Goal: Task Accomplishment & Management: Manage account settings

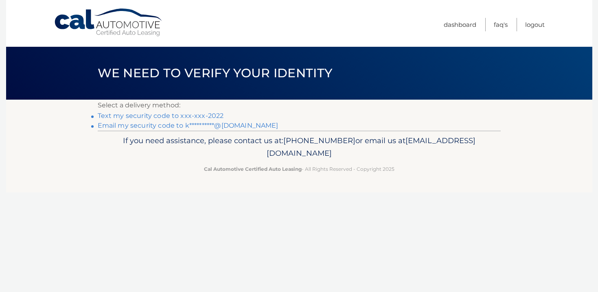
click at [166, 117] on link "Text my security code to xxx-xxx-2022" at bounding box center [161, 116] width 126 height 8
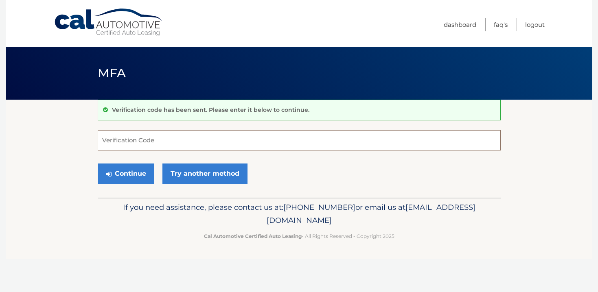
click at [159, 144] on input "Verification Code" at bounding box center [299, 140] width 403 height 20
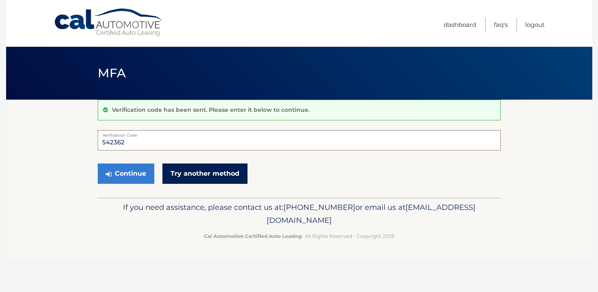
type input "542362"
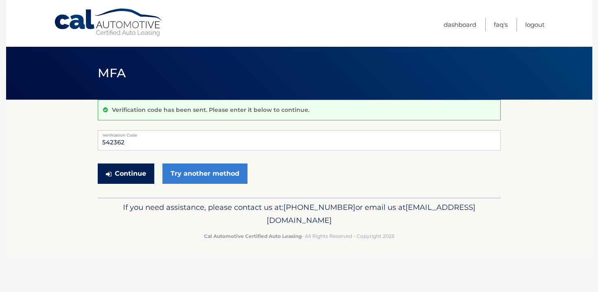
click at [124, 173] on button "Continue" at bounding box center [126, 174] width 57 height 20
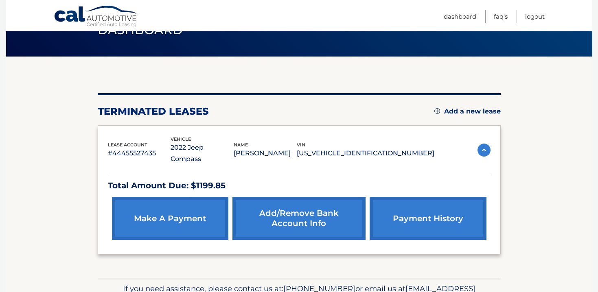
scroll to position [46, 0]
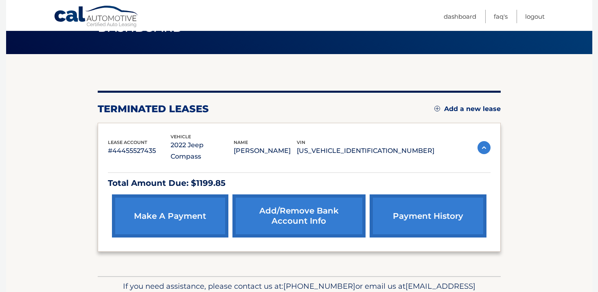
click at [177, 202] on link "make a payment" at bounding box center [170, 215] width 116 height 43
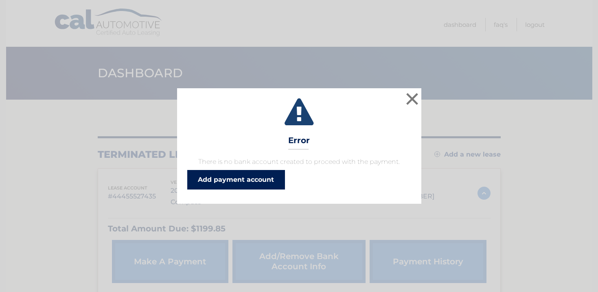
click at [246, 178] on link "Add payment account" at bounding box center [236, 180] width 98 height 20
